Goal: Task Accomplishment & Management: Complete application form

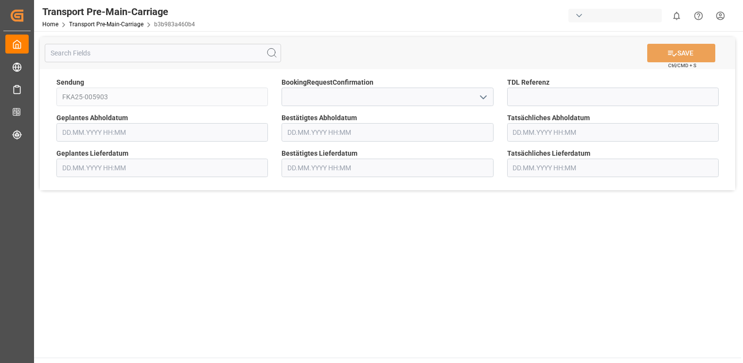
type input "[DATE] 00:00"
click at [485, 96] on polyline "open menu" at bounding box center [483, 97] width 6 height 3
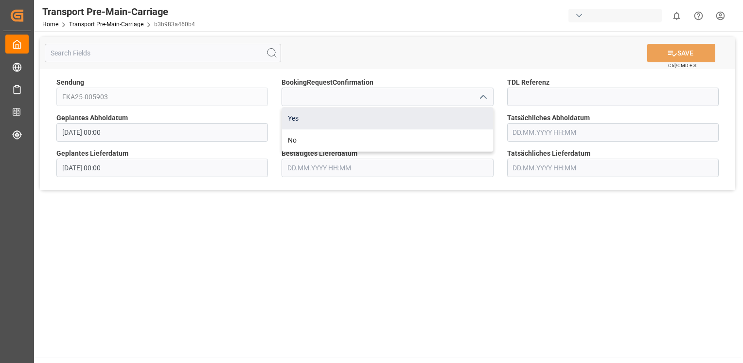
click at [473, 117] on div "Yes" at bounding box center [387, 118] width 211 height 22
type input "Yes"
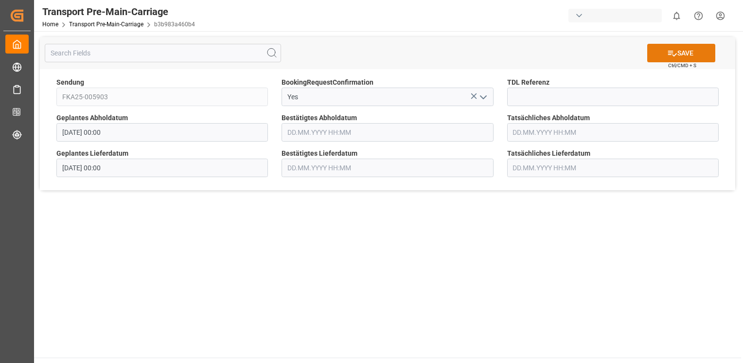
click at [682, 60] on button "SAVE" at bounding box center [681, 53] width 68 height 18
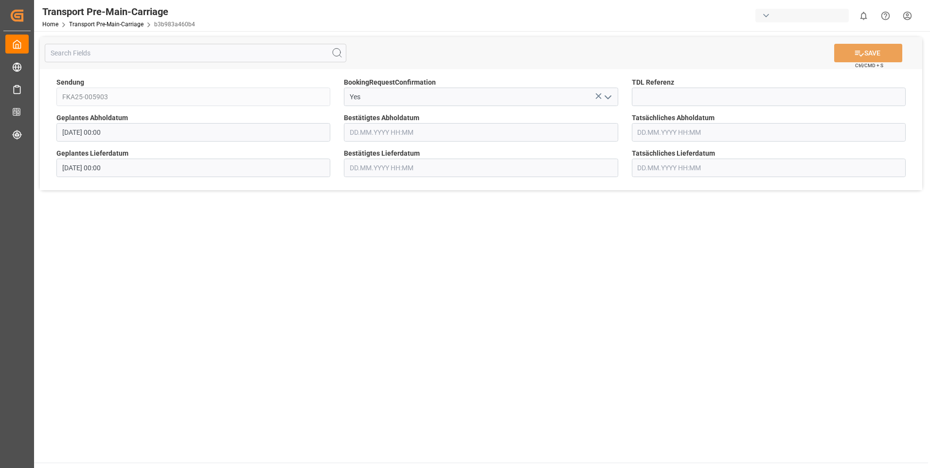
click at [610, 96] on polyline "open menu" at bounding box center [608, 97] width 6 height 3
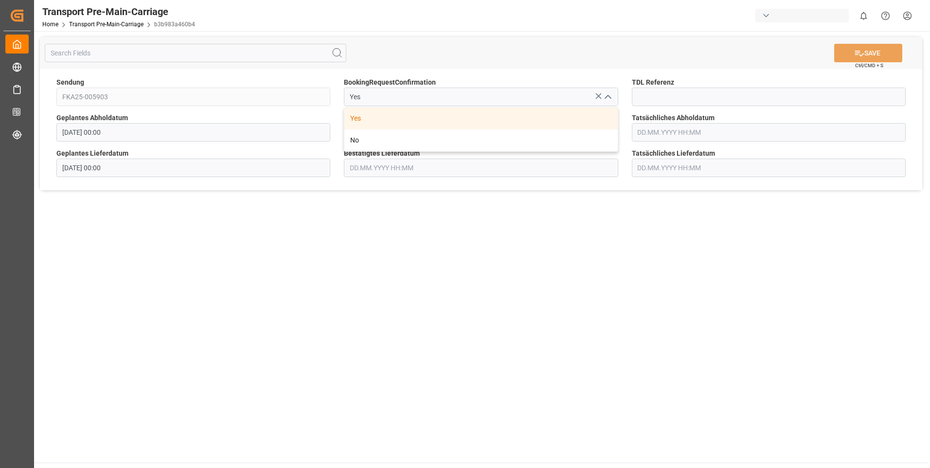
click at [568, 112] on div "Yes" at bounding box center [480, 118] width 273 height 22
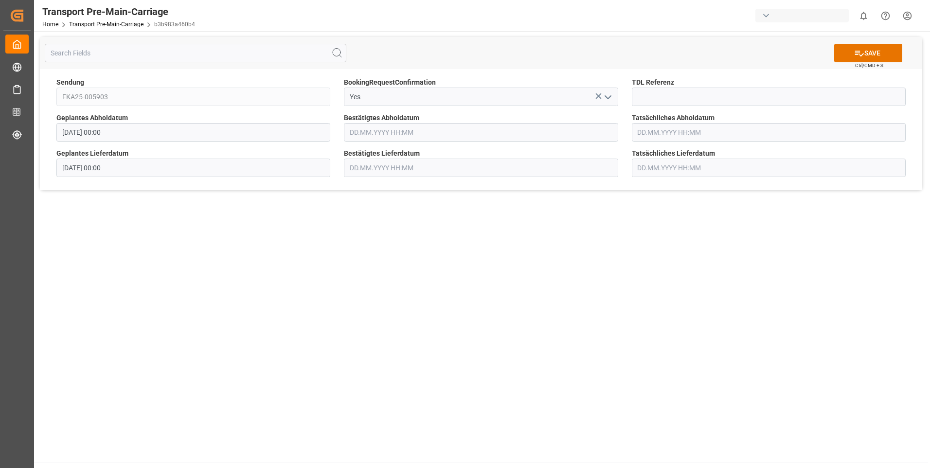
drag, startPoint x: 244, startPoint y: 444, endPoint x: 247, endPoint y: 458, distance: 14.4
click at [245, 447] on main "SAVE Ctrl/CMD + S Sendung FKA25-005903 BookingRequestConfirmation Yes TDL Refer…" at bounding box center [481, 246] width 894 height 431
